Goal: Task Accomplishment & Management: Manage account settings

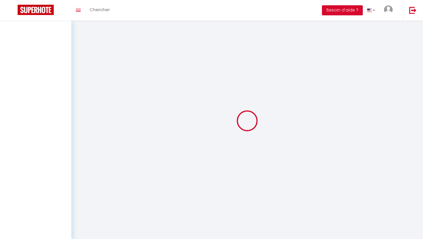
select select
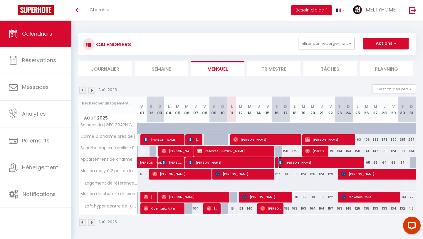
click at [301, 163] on span "[PERSON_NAME]" at bounding box center [320, 162] width 85 height 11
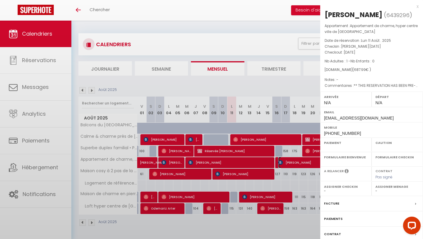
select select "OK"
select select "KO"
select select "0"
select select "1"
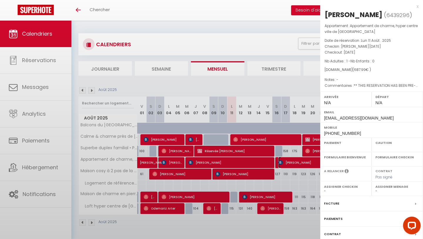
select select
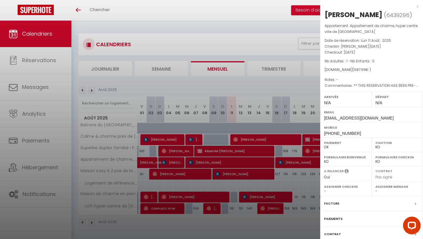
click at [420, 8] on div "x [PERSON_NAME] ( 6439296 ) Appartement : Appartement de charme, hyper centre v…" at bounding box center [371, 140] width 103 height 280
click at [418, 7] on div "x" at bounding box center [369, 6] width 98 height 7
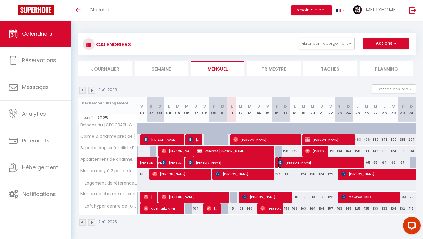
click at [350, 162] on span "[PERSON_NAME]" at bounding box center [320, 162] width 85 height 11
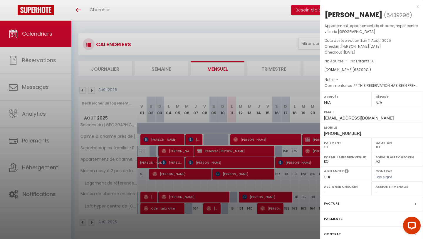
click at [418, 6] on div "x" at bounding box center [369, 6] width 98 height 7
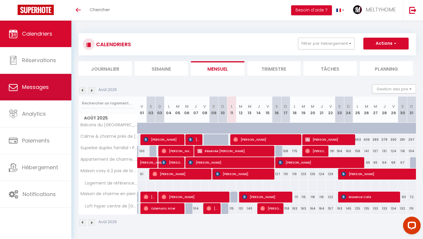
click at [40, 90] on link "Messages" at bounding box center [35, 87] width 71 height 26
select select "message"
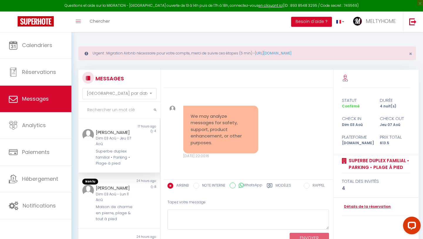
scroll to position [2928, 0]
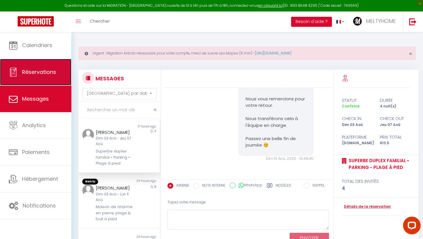
click at [43, 72] on span "Réservations" at bounding box center [39, 71] width 34 height 7
select select "not_cancelled"
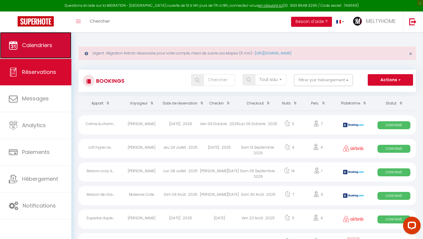
click at [40, 42] on span "Calendriers" at bounding box center [37, 44] width 30 height 7
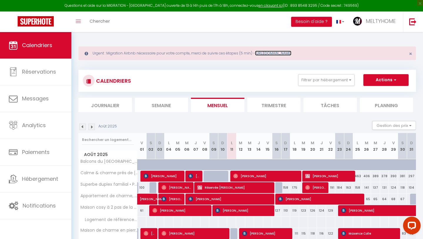
click at [290, 53] on link "[URL][DOMAIN_NAME]" at bounding box center [273, 53] width 36 height 5
click at [345, 22] on link at bounding box center [340, 21] width 17 height 21
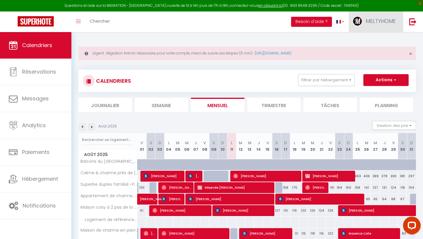
click at [372, 23] on span "MELTYHOME" at bounding box center [381, 20] width 30 height 7
click at [377, 43] on link "Paramètres" at bounding box center [379, 41] width 43 height 10
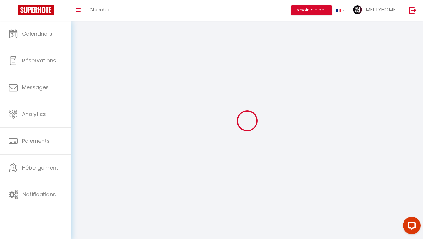
select select "fr"
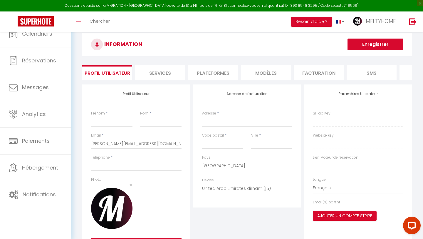
type input "MELTYHOME"
type input "Conciergerie"
type input "0648299800"
type input "[STREET_ADDRESS][PERSON_NAME] lumière"
type input "14610"
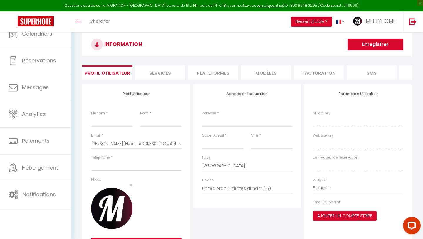
type input "Epron"
select select "1"
select select "28"
type input "ijqPDDVD98NIQziYzhHhDGgm5"
type input "iJ2dwcv1tVOuV8uQst0CWvLVX"
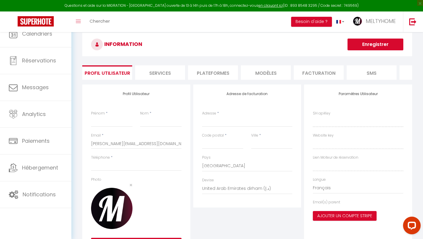
type input "[URL][DOMAIN_NAME]"
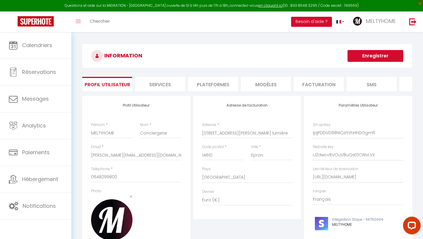
click at [211, 83] on li "Plateformes" at bounding box center [213, 84] width 50 height 14
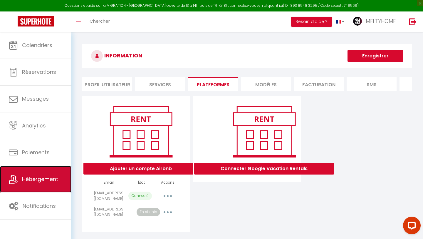
click at [44, 182] on span "Hébergement" at bounding box center [40, 178] width 36 height 7
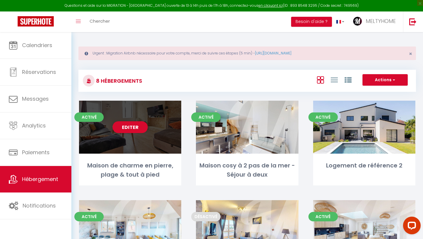
click at [164, 140] on div "Editer" at bounding box center [130, 126] width 102 height 53
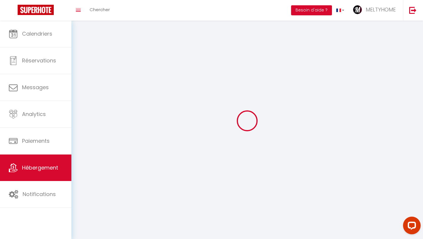
select select "1"
select select "28"
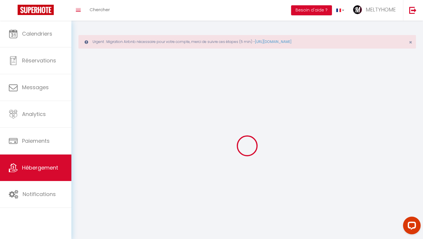
select select
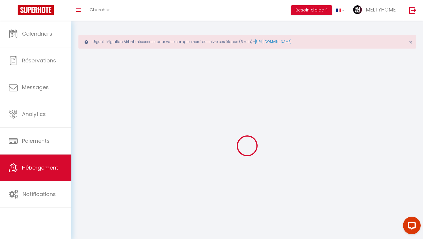
select select
checkbox input "false"
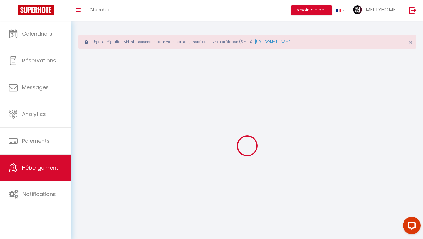
select select
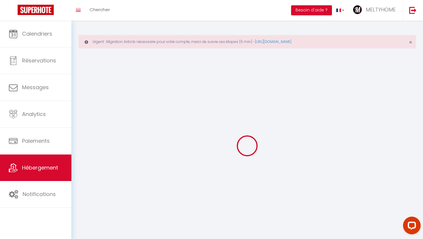
select select
checkbox input "false"
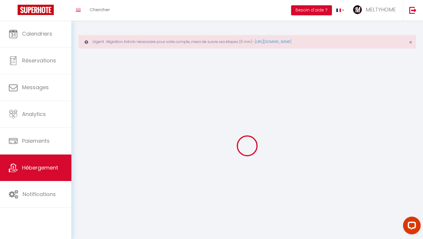
checkbox input "false"
select select
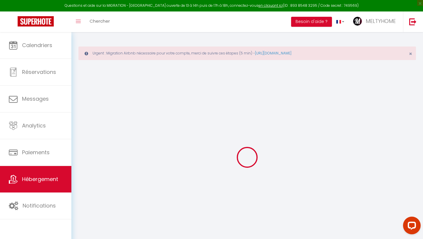
select select
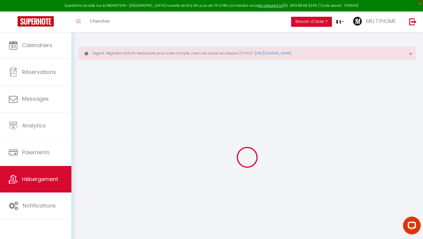
select select
checkbox input "false"
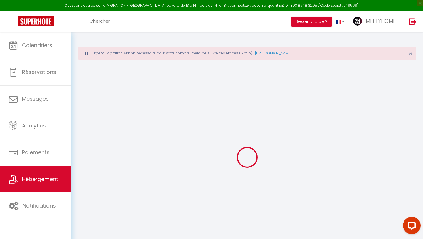
select select
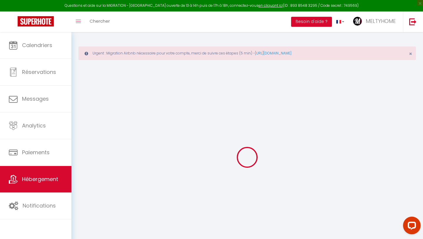
select select
checkbox input "false"
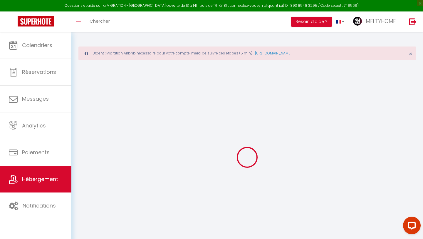
checkbox input "false"
select select
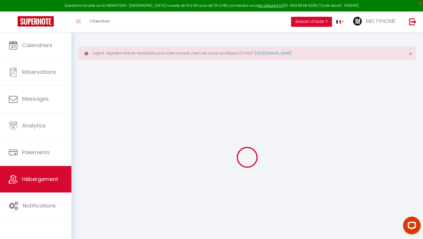
select select
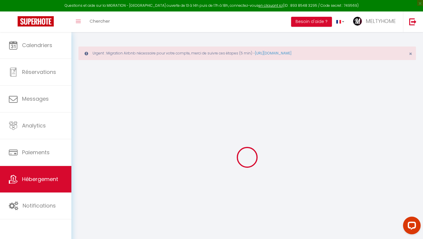
checkbox input "false"
select select
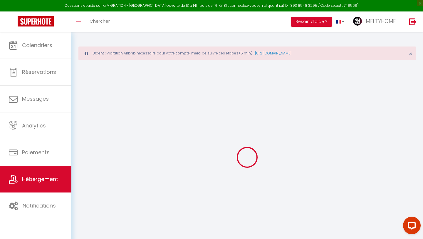
select select
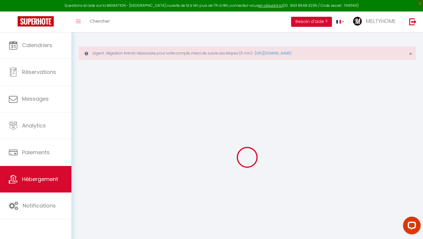
select select
checkbox input "false"
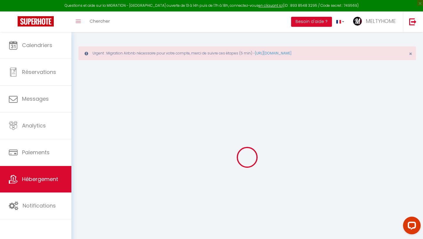
checkbox input "false"
select select
type input "Maison de charme en pierre, plage & tout à pied"
type input "[PERSON_NAME]"
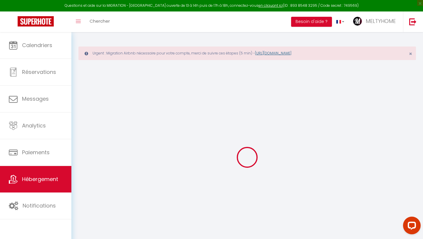
type input "DUFEU"
select select "houses"
type input "70"
type input "80"
type input "350"
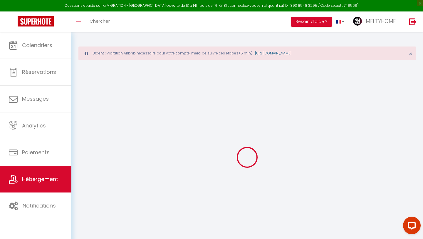
select select
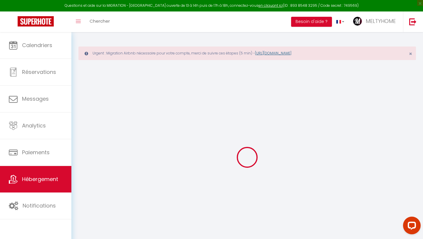
type input "[STREET_ADDRESS][PERSON_NAME]"
type input "14530"
type input "Luc-sur-Mer"
type input "[PERSON_NAME][EMAIL_ADDRESS][DOMAIN_NAME]"
select select
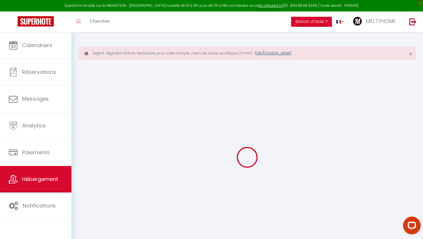
checkbox input "false"
type input "15"
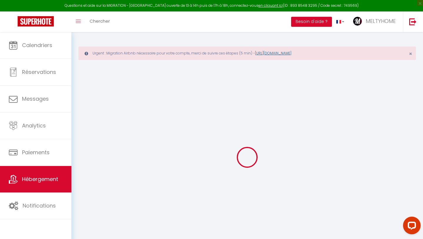
type input "80"
type input "0"
select select
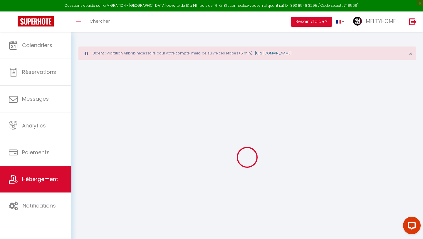
select select
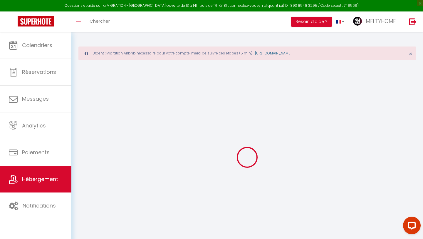
checkbox input "false"
select select
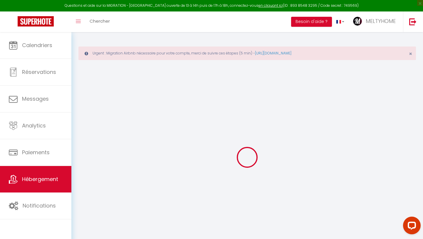
checkbox input "false"
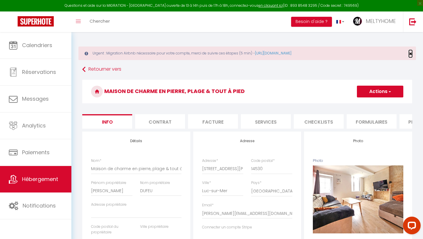
click at [410, 54] on span "×" at bounding box center [410, 53] width 3 height 7
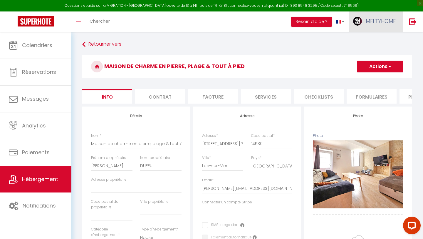
click at [377, 21] on span "MELTYHOME" at bounding box center [381, 20] width 30 height 7
click at [377, 42] on link "Paramètres" at bounding box center [379, 41] width 43 height 10
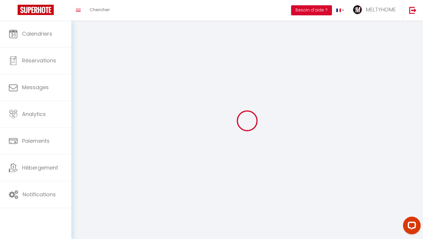
type input "MELTYHOME"
type input "Conciergerie"
type input "0648299800"
type input "[STREET_ADDRESS][PERSON_NAME] lumière"
type input "14610"
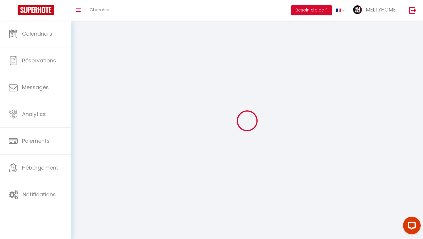
type input "Epron"
select select "28"
type input "ijqPDDVD98NIQziYzhHhDGgm5"
type input "iJ2dwcv1tVOuV8uQst0CWvLVX"
select select "fr"
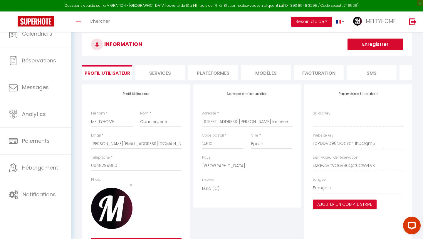
type input "ijqPDDVD98NIQziYzhHhDGgm5"
type input "iJ2dwcv1tVOuV8uQst0CWvLVX"
type input "[URL][DOMAIN_NAME]"
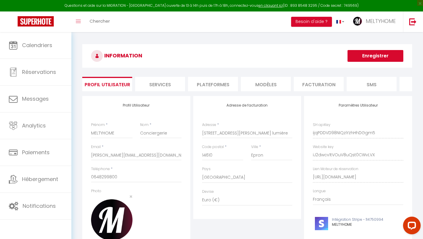
click at [221, 81] on li "Plateformes" at bounding box center [213, 84] width 50 height 14
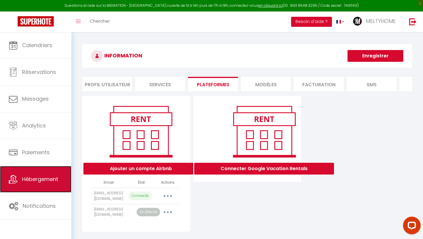
click at [43, 178] on span "Hébergement" at bounding box center [40, 178] width 36 height 7
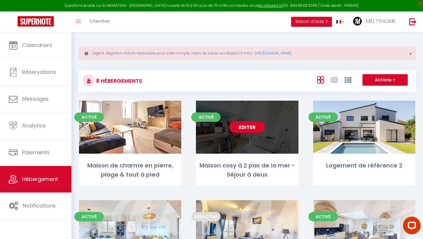
click at [278, 137] on div "Editer" at bounding box center [247, 126] width 102 height 53
click at [272, 133] on div "Editer" at bounding box center [247, 126] width 102 height 53
click at [273, 150] on div "Editer" at bounding box center [247, 126] width 102 height 53
click at [279, 148] on div "Editer" at bounding box center [247, 126] width 102 height 53
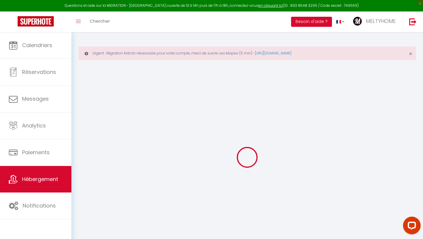
select select
checkbox input "false"
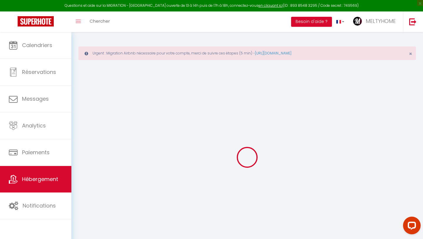
checkbox input "false"
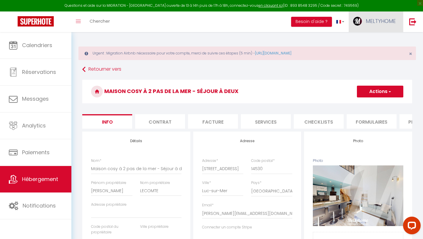
click at [378, 23] on span "MELTYHOME" at bounding box center [381, 20] width 30 height 7
click at [373, 40] on link "Paramètres" at bounding box center [379, 41] width 43 height 10
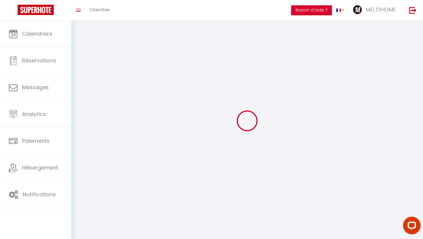
type input "MELTYHOME"
type input "Conciergerie"
type input "0648299800"
type input "[STREET_ADDRESS][PERSON_NAME] lumière"
type input "14610"
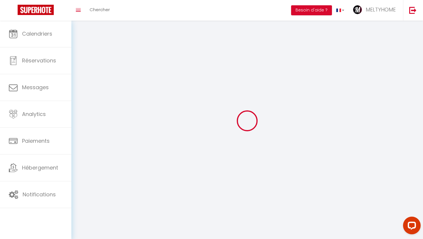
type input "Epron"
type input "ijqPDDVD98NIQziYzhHhDGgm5"
type input "iJ2dwcv1tVOuV8uQst0CWvLVX"
select select "28"
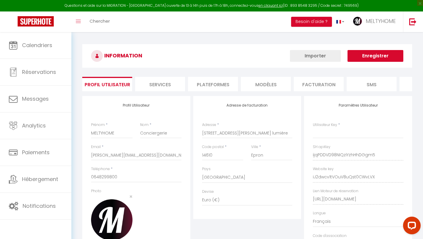
type input "ijqPDDVD98NIQziYzhHhDGgm5"
type input "iJ2dwcv1tVOuV8uQst0CWvLVX"
type input "[URL][DOMAIN_NAME]"
select select "fr"
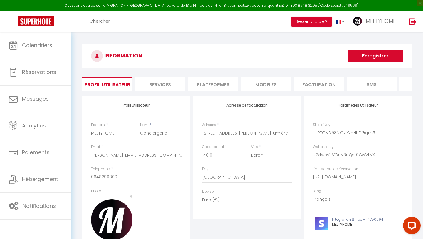
click at [219, 85] on li "Plateformes" at bounding box center [213, 84] width 50 height 14
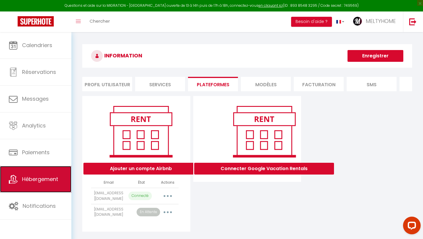
click at [30, 176] on span "Hébergement" at bounding box center [40, 178] width 36 height 7
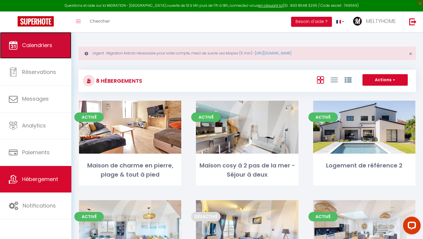
click at [51, 53] on link "Calendriers" at bounding box center [35, 45] width 71 height 26
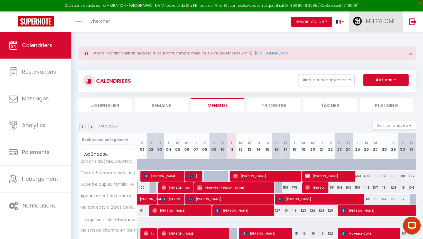
click at [380, 19] on span "MELTYHOME" at bounding box center [381, 20] width 30 height 7
click at [377, 42] on link "Paramètres" at bounding box center [379, 41] width 43 height 10
select select "fr"
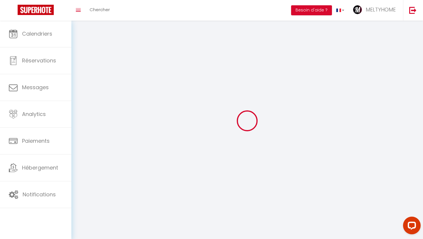
select select
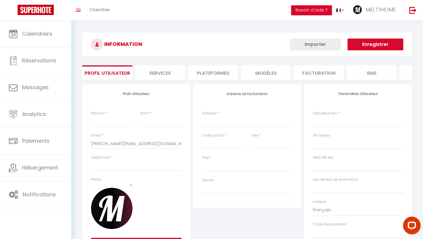
type input "MELTYHOME"
type input "Conciergerie"
type input "0648299800"
type input "[STREET_ADDRESS][PERSON_NAME] lumière"
type input "14610"
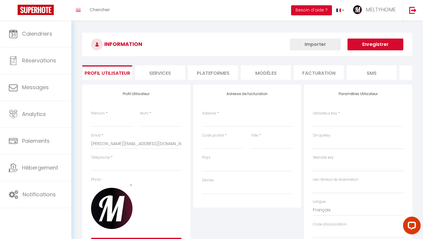
type input "Epron"
type input "ijqPDDVD98NIQziYzhHhDGgm5"
type input "iJ2dwcv1tVOuV8uQst0CWvLVX"
type input "[URL][DOMAIN_NAME]"
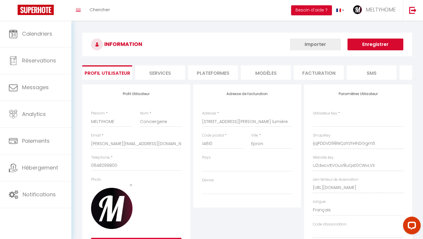
select select "28"
type input "ijqPDDVD98NIQziYzhHhDGgm5"
type input "iJ2dwcv1tVOuV8uQst0CWvLVX"
type input "[URL][DOMAIN_NAME]"
select select "fr"
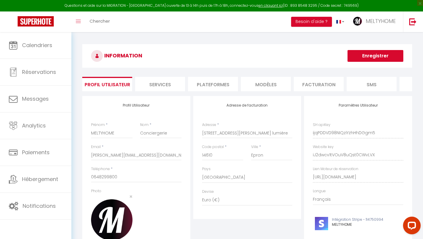
click at [214, 86] on li "Plateformes" at bounding box center [213, 84] width 50 height 14
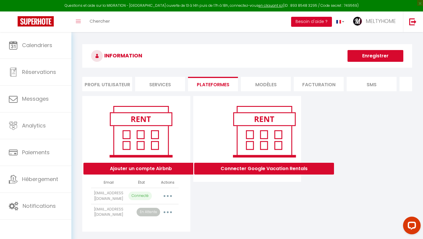
click at [316, 22] on button "Besoin d'aide ?" at bounding box center [311, 22] width 41 height 10
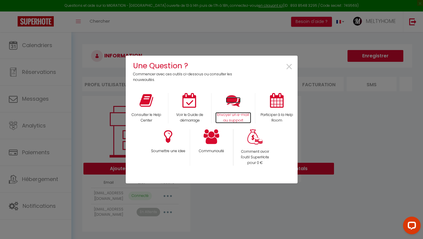
click at [242, 115] on p "Envoyer un e-mail au support" at bounding box center [233, 117] width 36 height 11
click at [292, 66] on span "×" at bounding box center [289, 67] width 8 height 19
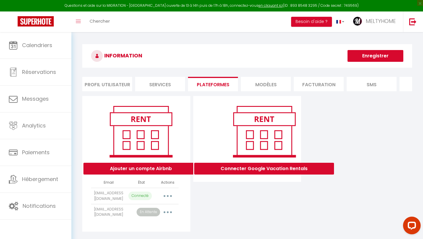
click at [376, 56] on button "Enregistrer" at bounding box center [376, 56] width 56 height 12
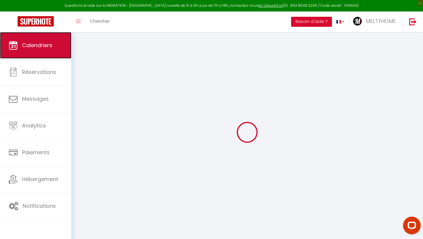
click at [28, 42] on span "Calendriers" at bounding box center [37, 44] width 30 height 7
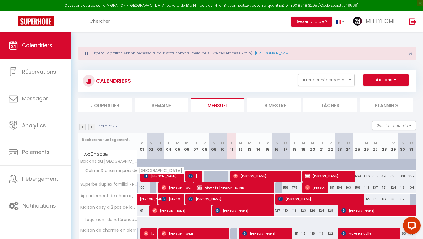
click at [121, 171] on span "Calme & charme près de [GEOGRAPHIC_DATA]" at bounding box center [133, 170] width 101 height 7
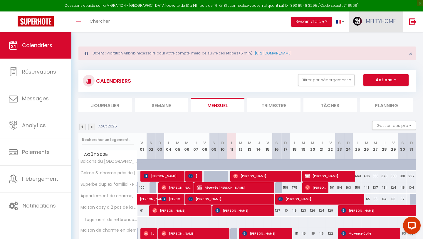
click at [383, 23] on span "MELTYHOME" at bounding box center [381, 20] width 30 height 7
click at [371, 41] on link "Paramètres" at bounding box center [379, 41] width 43 height 10
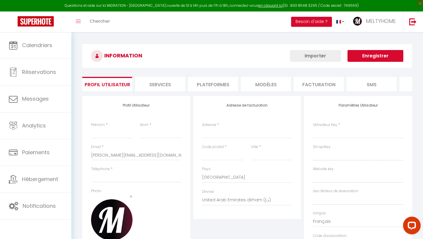
type input "MELTYHOME"
type input "Conciergerie"
type input "0648299800"
type input "[STREET_ADDRESS][PERSON_NAME] lumière"
type input "14610"
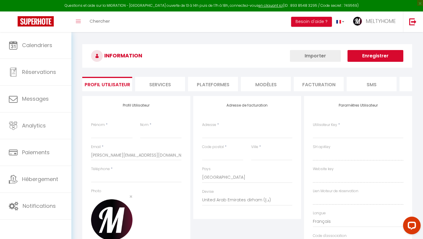
type input "Epron"
select select "28"
type input "ijqPDDVD98NIQziYzhHhDGgm5"
type input "iJ2dwcv1tVOuV8uQst0CWvLVX"
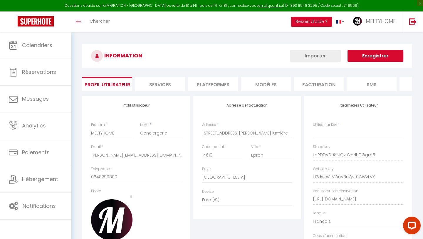
type input "ijqPDDVD98NIQziYzhHhDGgm5"
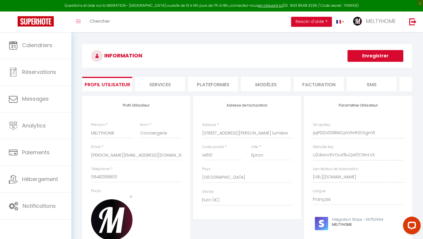
click at [217, 84] on li "Plateformes" at bounding box center [213, 84] width 50 height 14
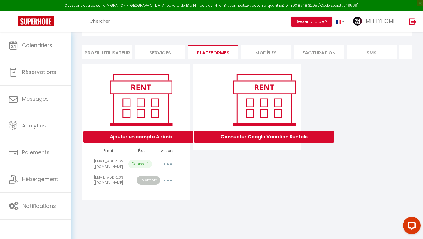
scroll to position [32, 0]
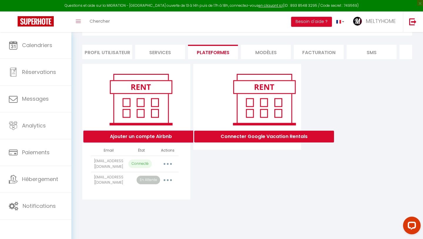
click at [151, 133] on button "Ajouter un compte Airbnb" at bounding box center [140, 136] width 115 height 12
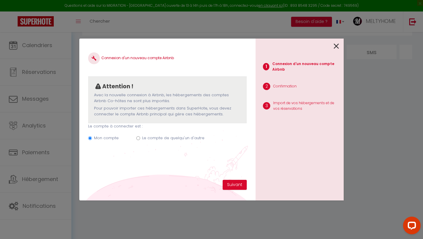
click at [138, 137] on input "Le compte de quelqu'un d'autre" at bounding box center [138, 138] width 4 height 4
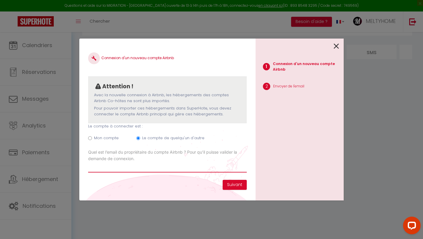
click at [144, 166] on input "Email connexion Airbnb" at bounding box center [167, 167] width 159 height 11
click at [337, 45] on icon at bounding box center [336, 46] width 5 height 9
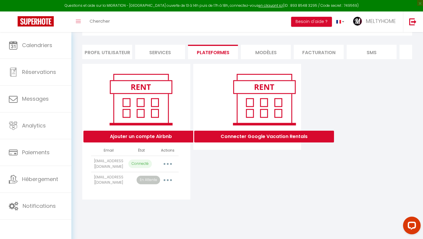
click at [148, 182] on p "En Attente" at bounding box center [149, 179] width 24 height 9
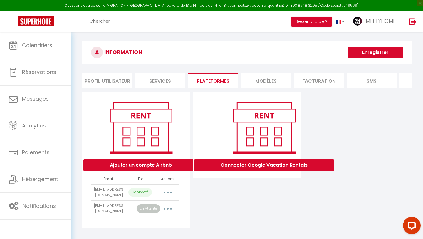
scroll to position [0, 0]
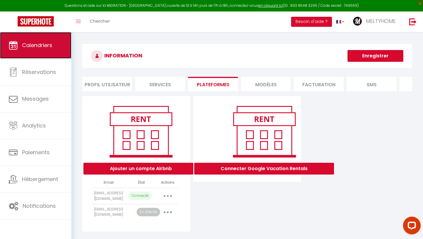
click at [38, 48] on span "Calendriers" at bounding box center [37, 44] width 30 height 7
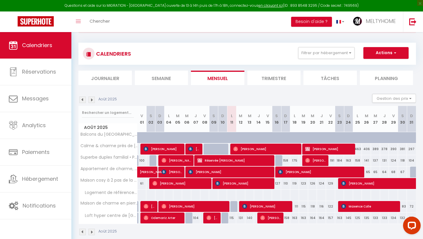
scroll to position [36, 0]
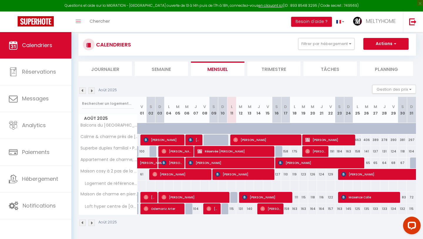
click at [118, 206] on span "Loft hyper centre de [GEOGRAPHIC_DATA]" at bounding box center [109, 206] width 59 height 6
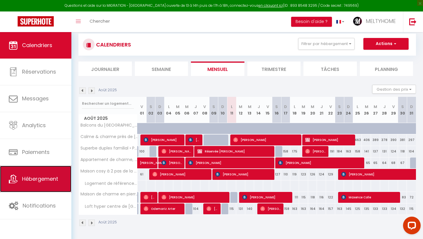
click at [36, 184] on link "Hébergement" at bounding box center [35, 178] width 71 height 26
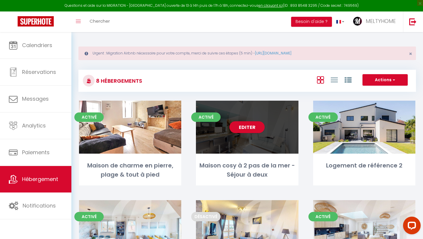
scroll to position [167, 0]
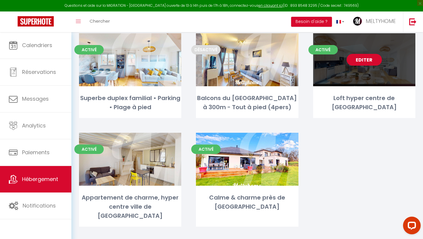
click at [374, 86] on div "Activé Editer Loft hyper centre de [GEOGRAPHIC_DATA]" at bounding box center [364, 75] width 102 height 85
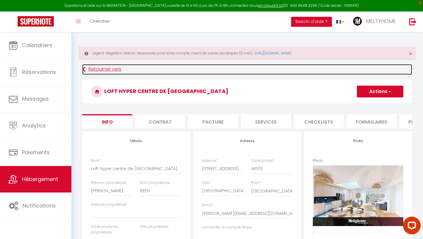
click at [100, 67] on link "Retourner vers" at bounding box center [247, 69] width 330 height 11
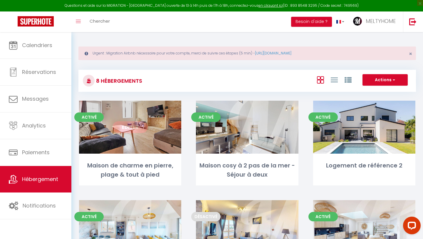
click at [161, 139] on div "Editer" at bounding box center [130, 126] width 102 height 53
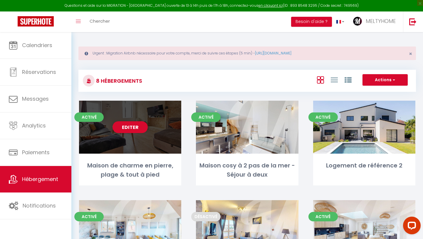
click at [166, 145] on div "Editer" at bounding box center [130, 126] width 102 height 53
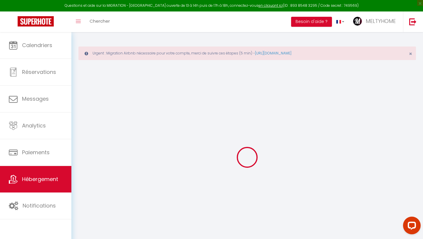
scroll to position [32, 0]
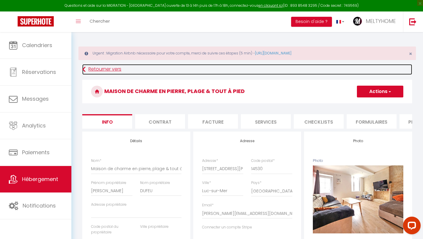
click at [105, 68] on link "Retourner vers" at bounding box center [247, 69] width 330 height 11
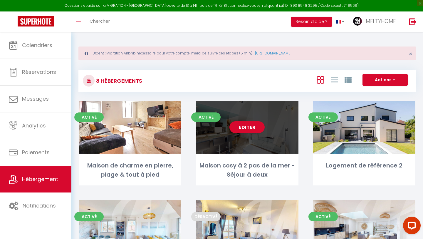
click at [216, 144] on div "Editer" at bounding box center [247, 126] width 102 height 53
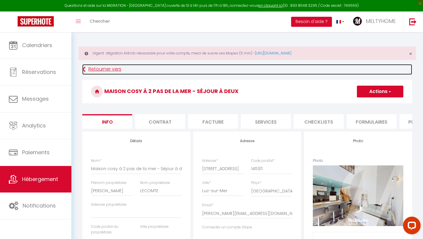
click at [90, 68] on link "Retourner vers" at bounding box center [247, 69] width 330 height 11
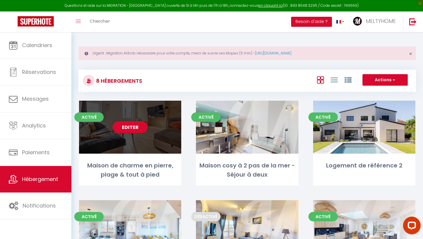
click at [162, 142] on div "Editer" at bounding box center [130, 126] width 102 height 53
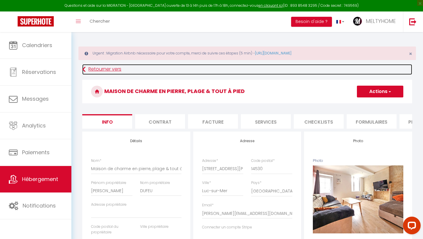
click at [113, 71] on link "Retourner vers" at bounding box center [247, 69] width 330 height 11
